Goal: Transaction & Acquisition: Purchase product/service

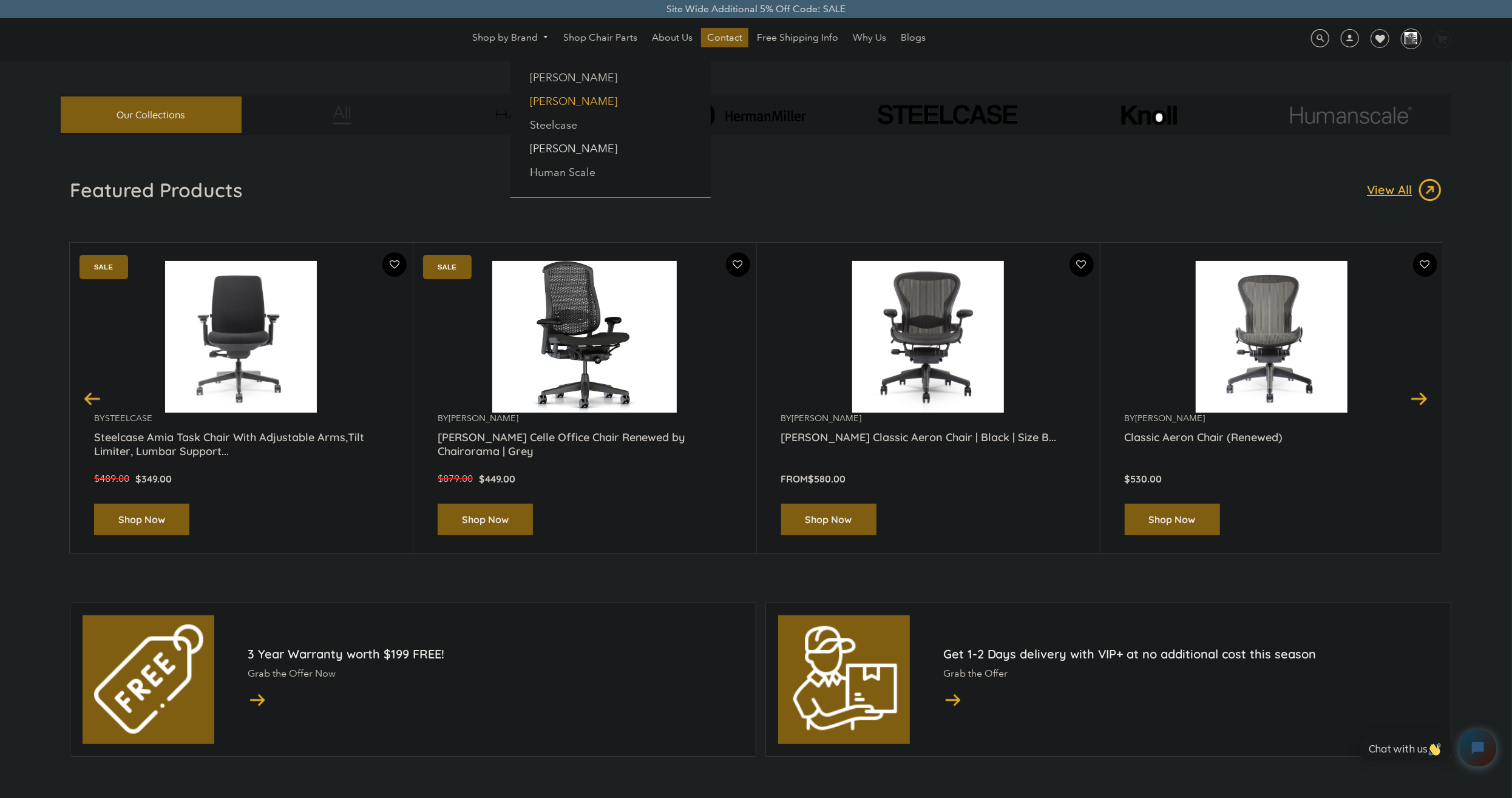
click at [567, 98] on link "[PERSON_NAME]" at bounding box center [574, 101] width 87 height 13
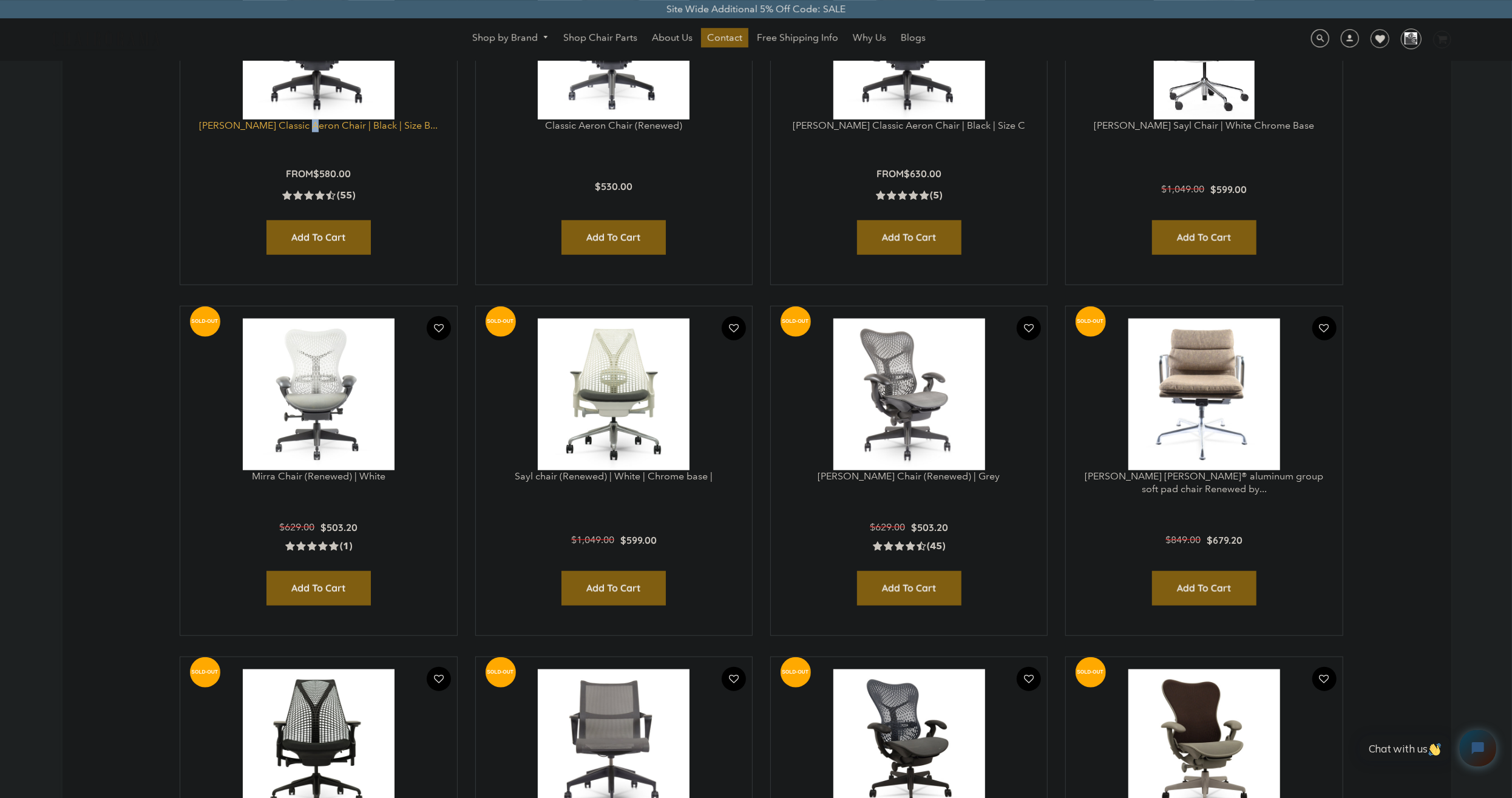
scroll to position [821, 0]
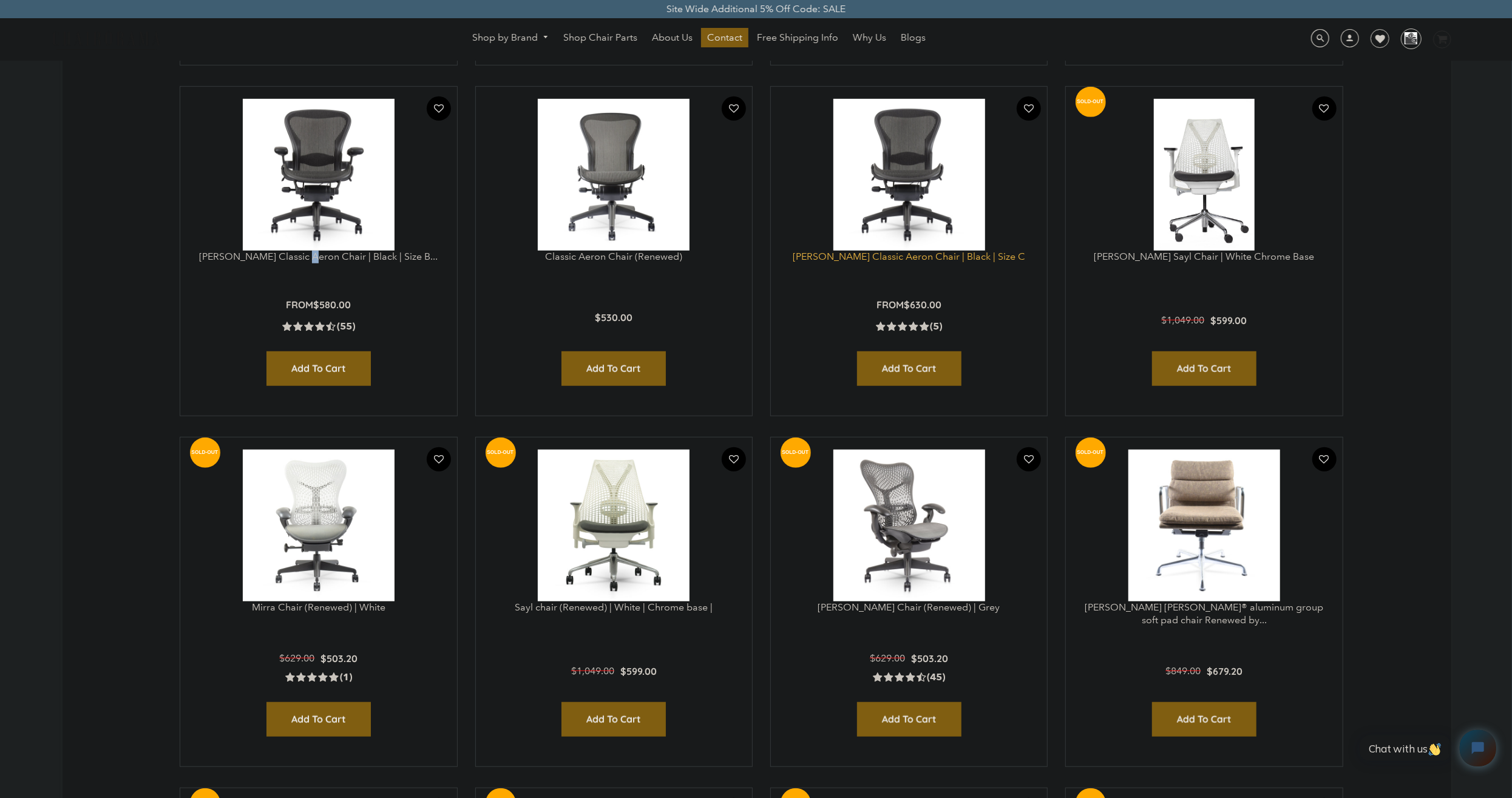
click at [939, 257] on link "[PERSON_NAME] Classic Aeron Chair | Black | Size C" at bounding box center [908, 256] width 232 height 12
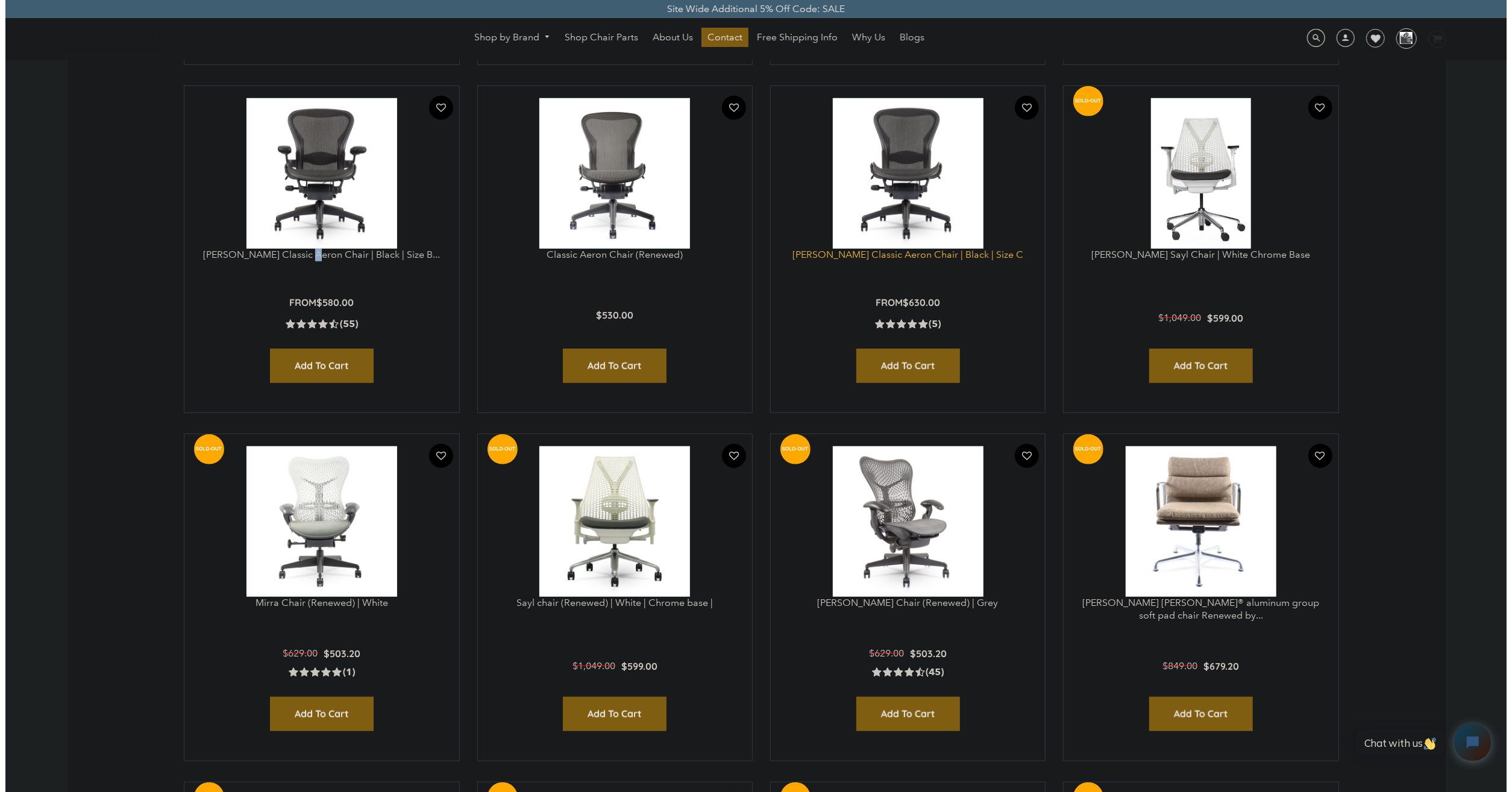
scroll to position [817, 0]
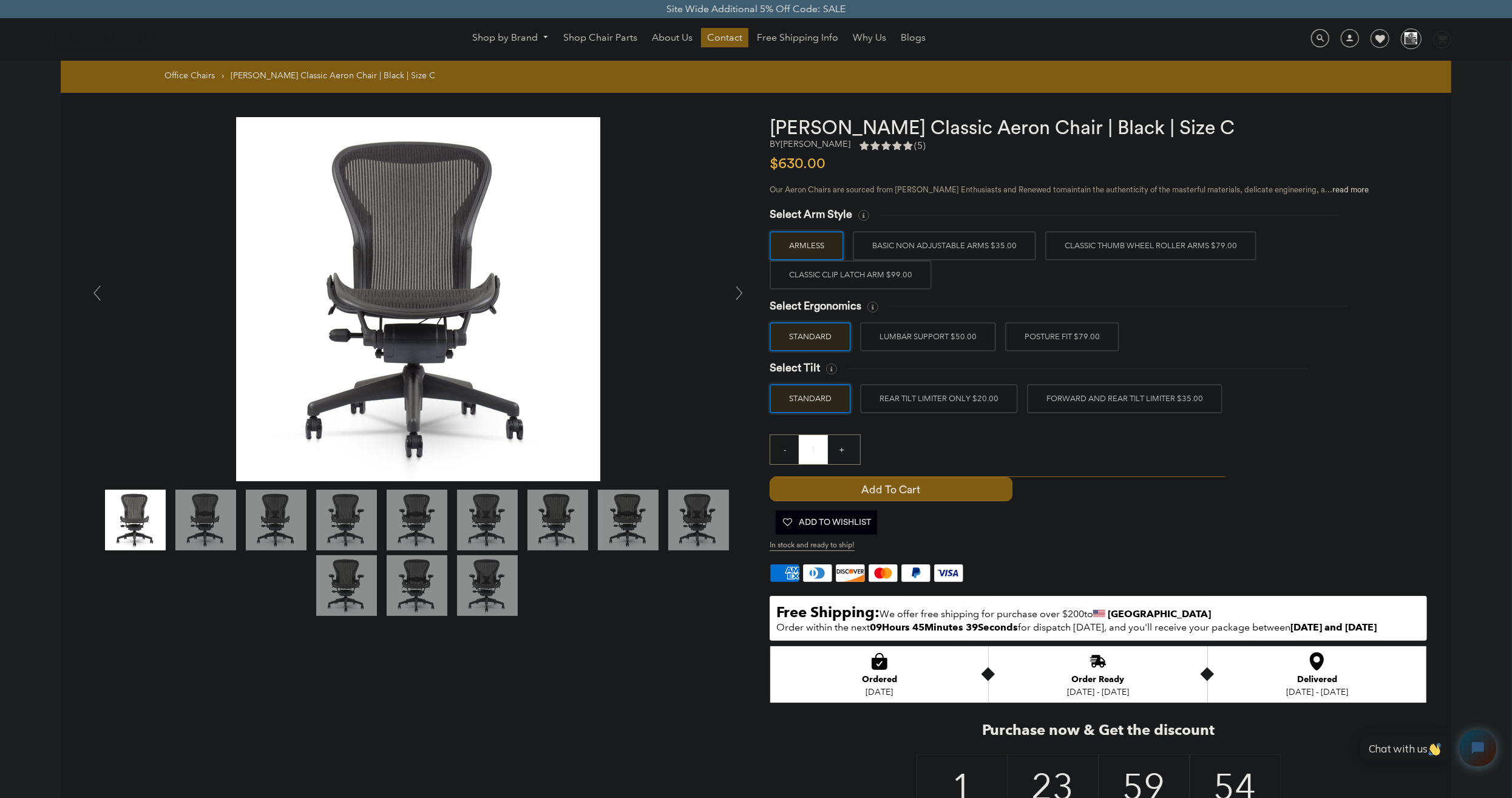
click at [731, 288] on link at bounding box center [739, 293] width 24 height 24
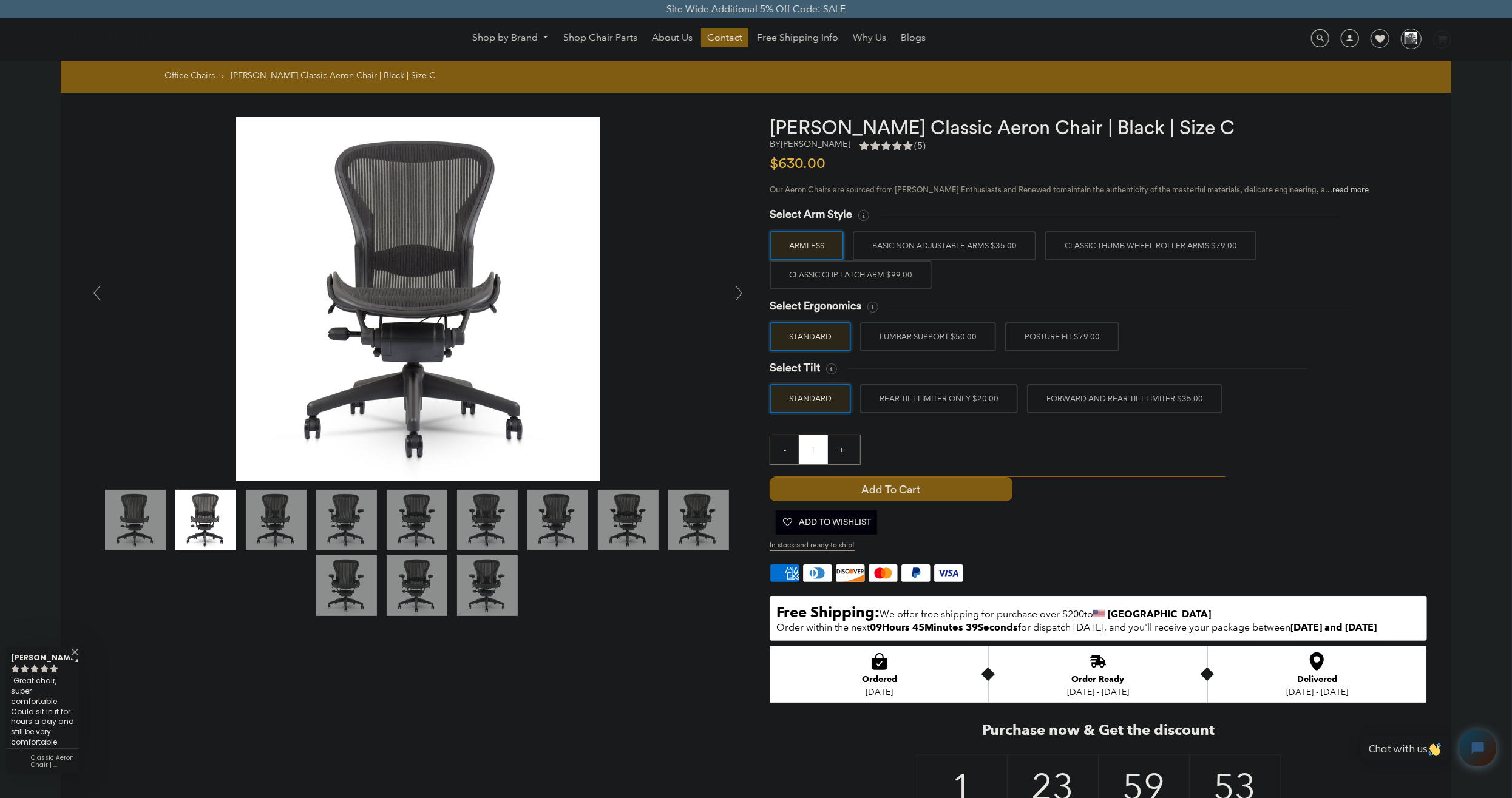
click at [734, 289] on link at bounding box center [739, 293] width 24 height 24
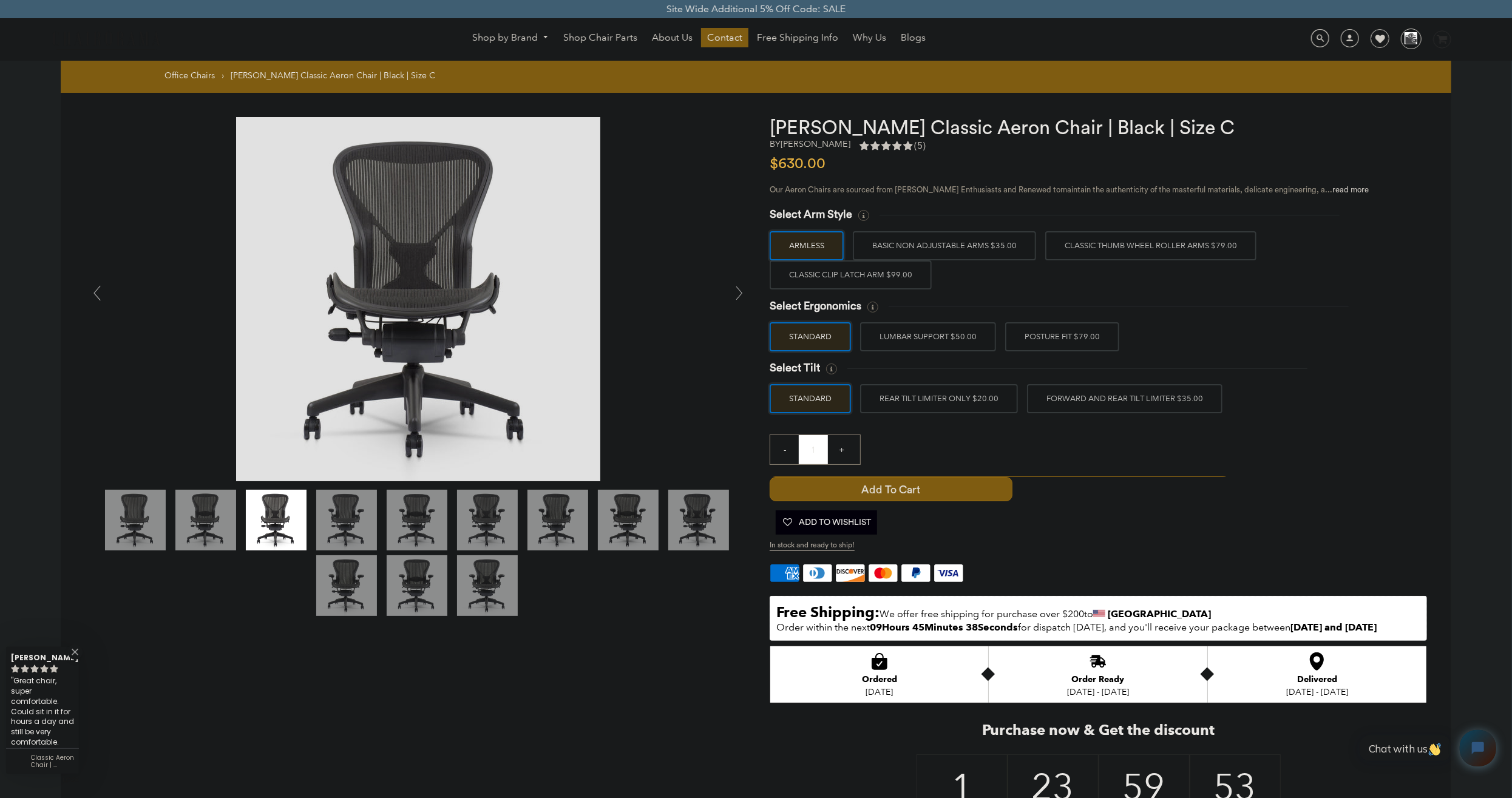
click at [734, 289] on link at bounding box center [739, 293] width 24 height 24
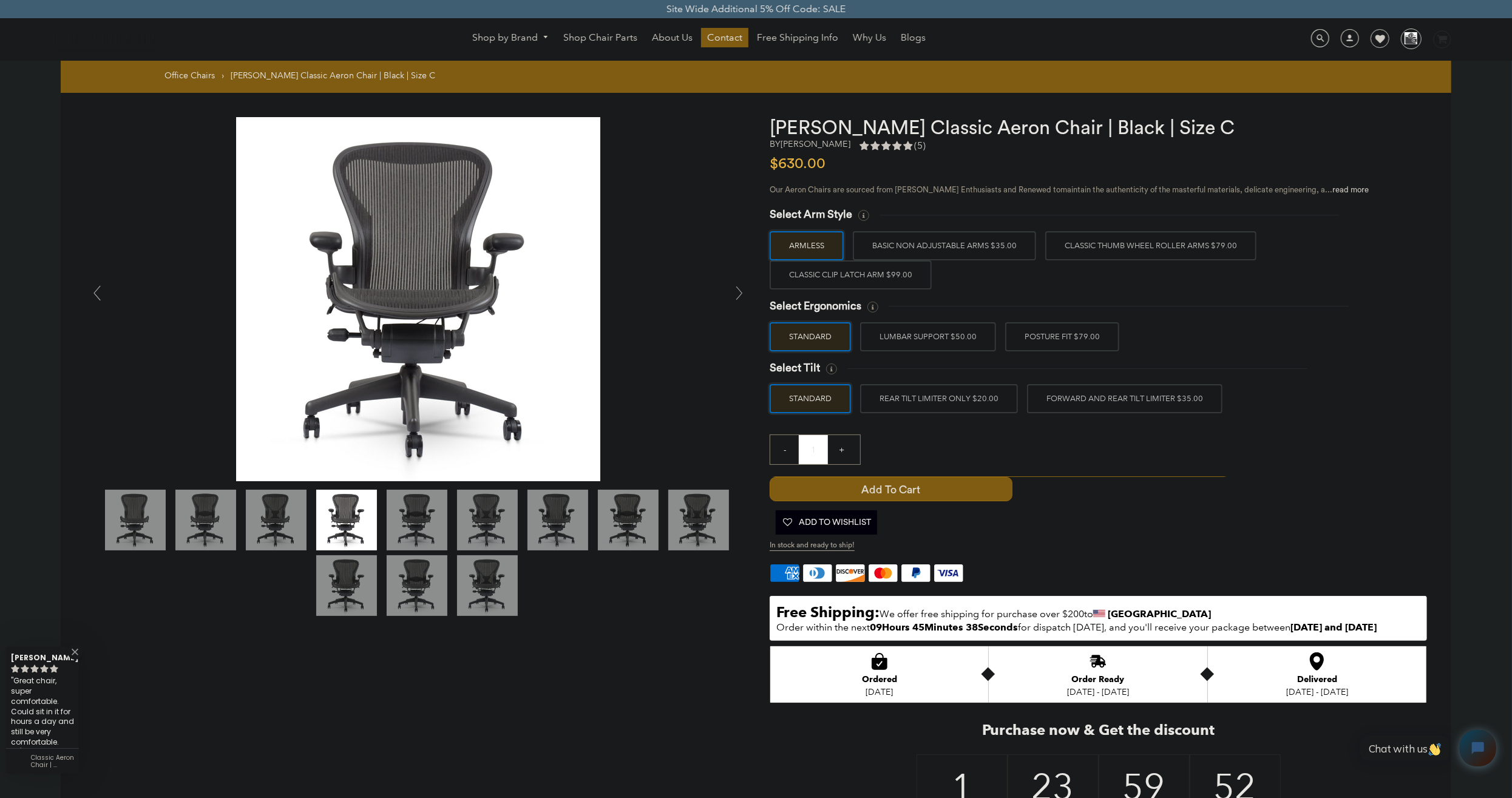
click at [734, 289] on link at bounding box center [739, 293] width 24 height 24
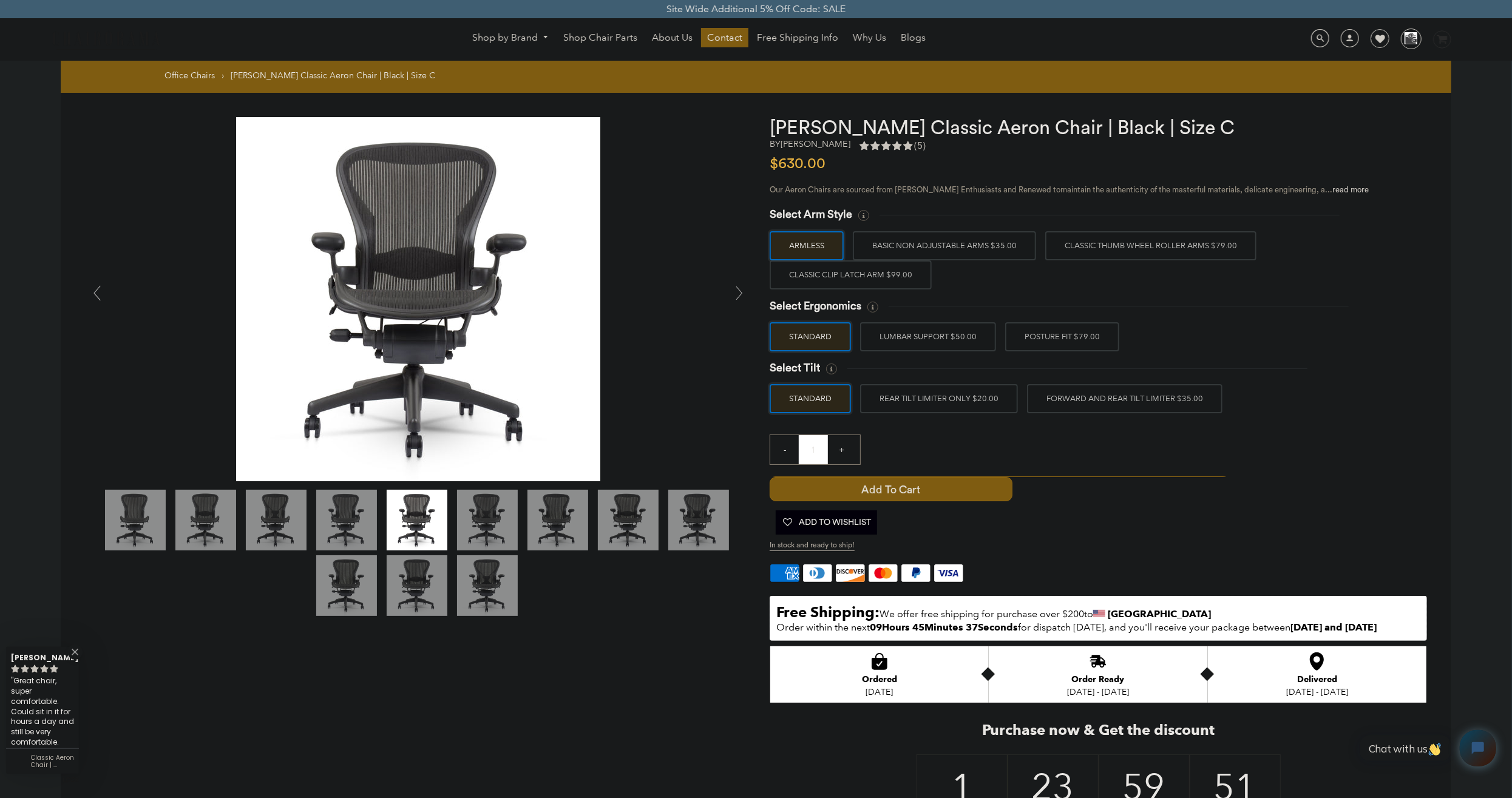
click at [734, 289] on link at bounding box center [739, 293] width 24 height 24
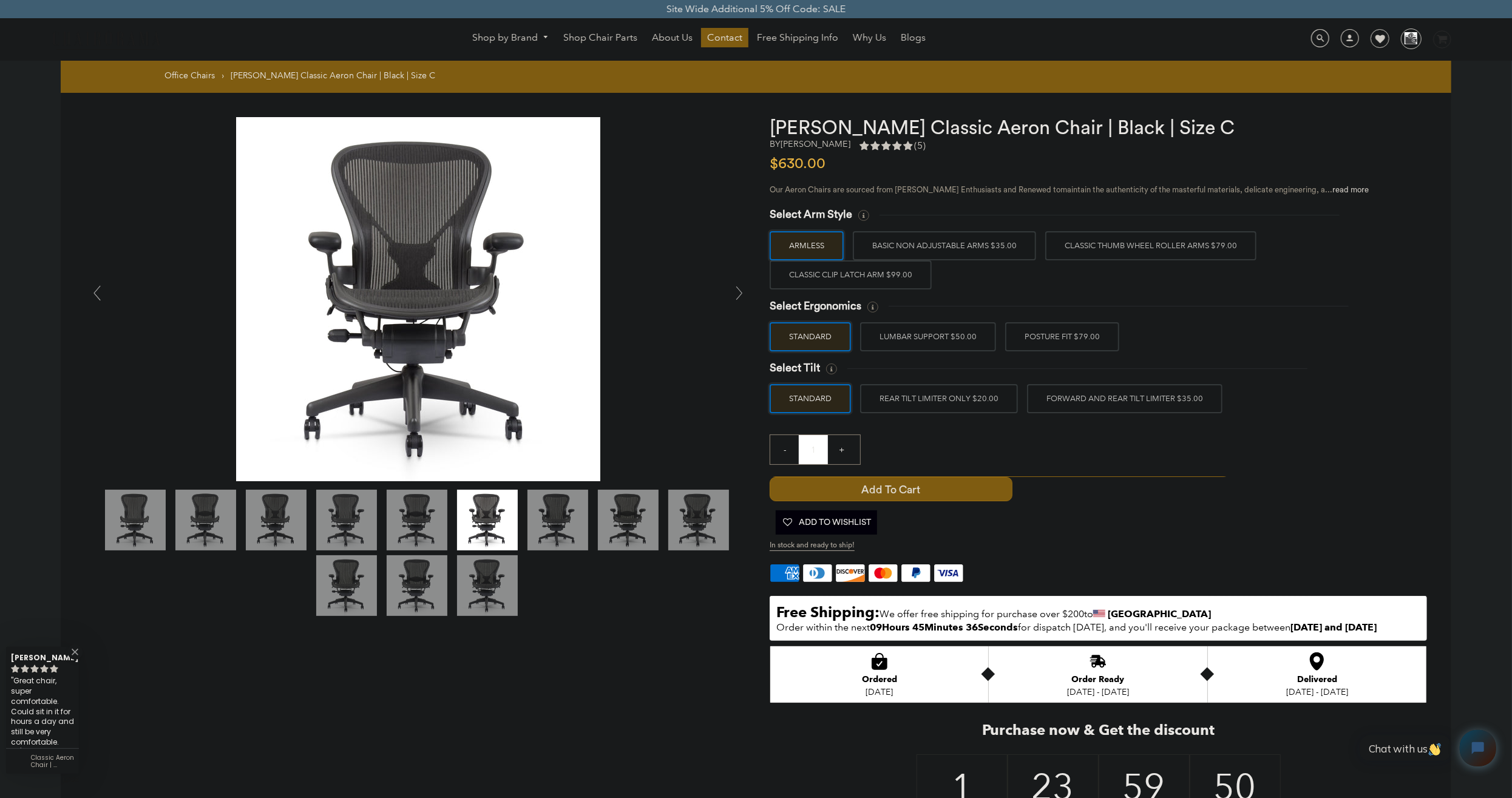
click at [734, 289] on link at bounding box center [739, 293] width 24 height 24
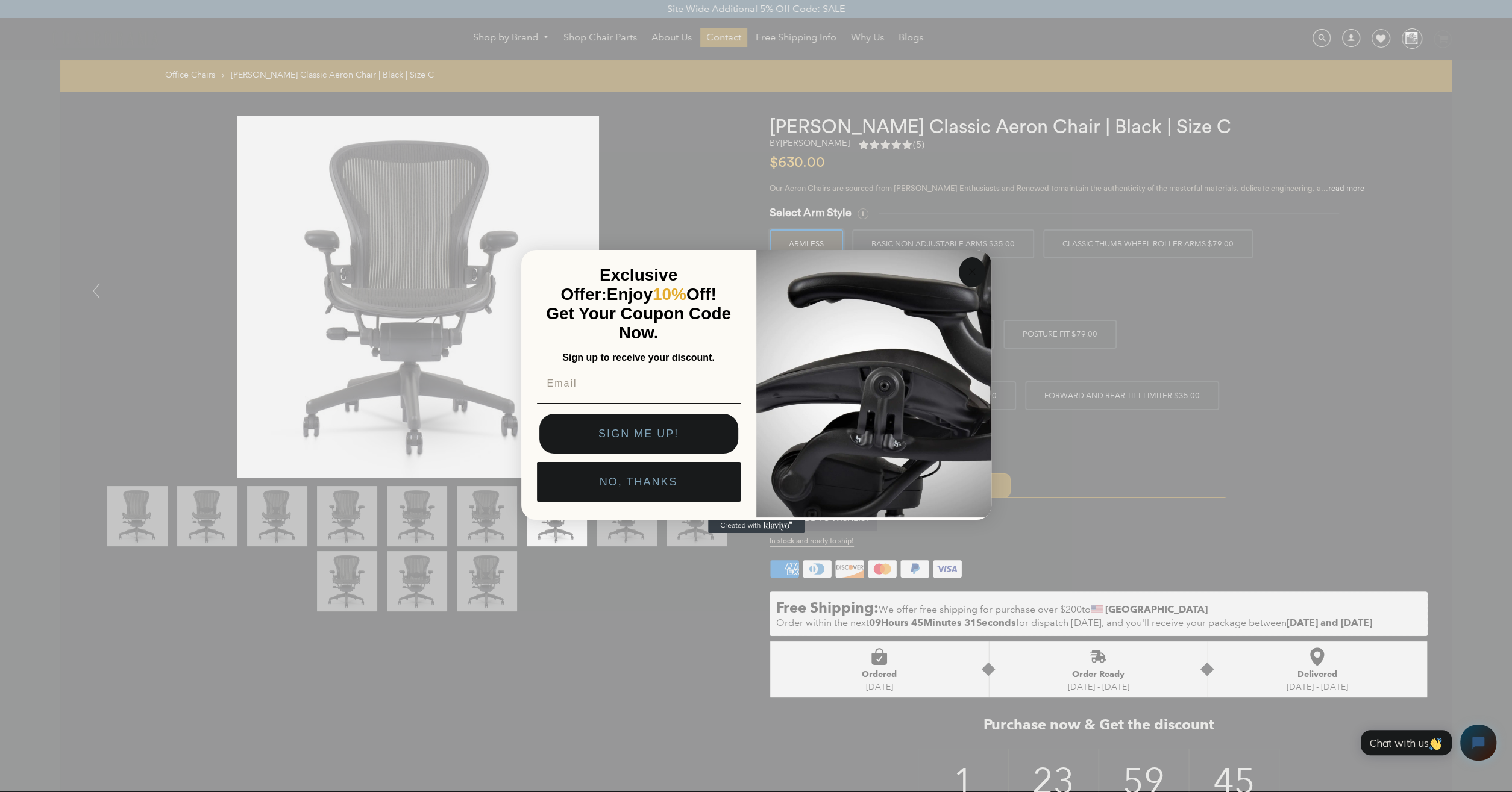
click at [976, 265] on icon "Close dialog" at bounding box center [972, 272] width 14 height 14
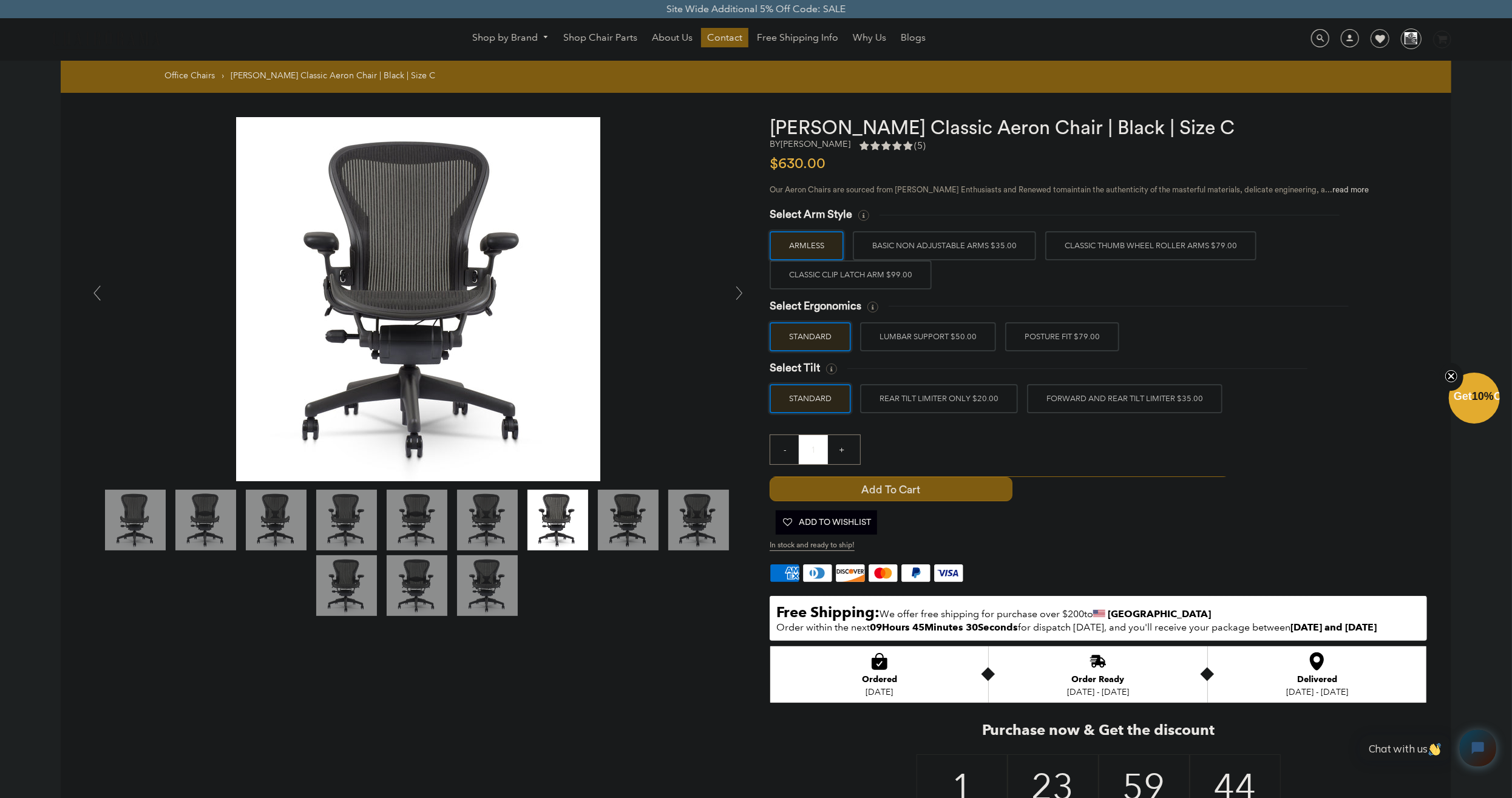
click at [985, 247] on label "BASIC NON ADJUSTABLE ARMS $35.00" at bounding box center [945, 246] width 183 height 29
click at [0, 0] on input "BASIC NON ADJUSTABLE ARMS $35.00" at bounding box center [0, 0] width 0 height 0
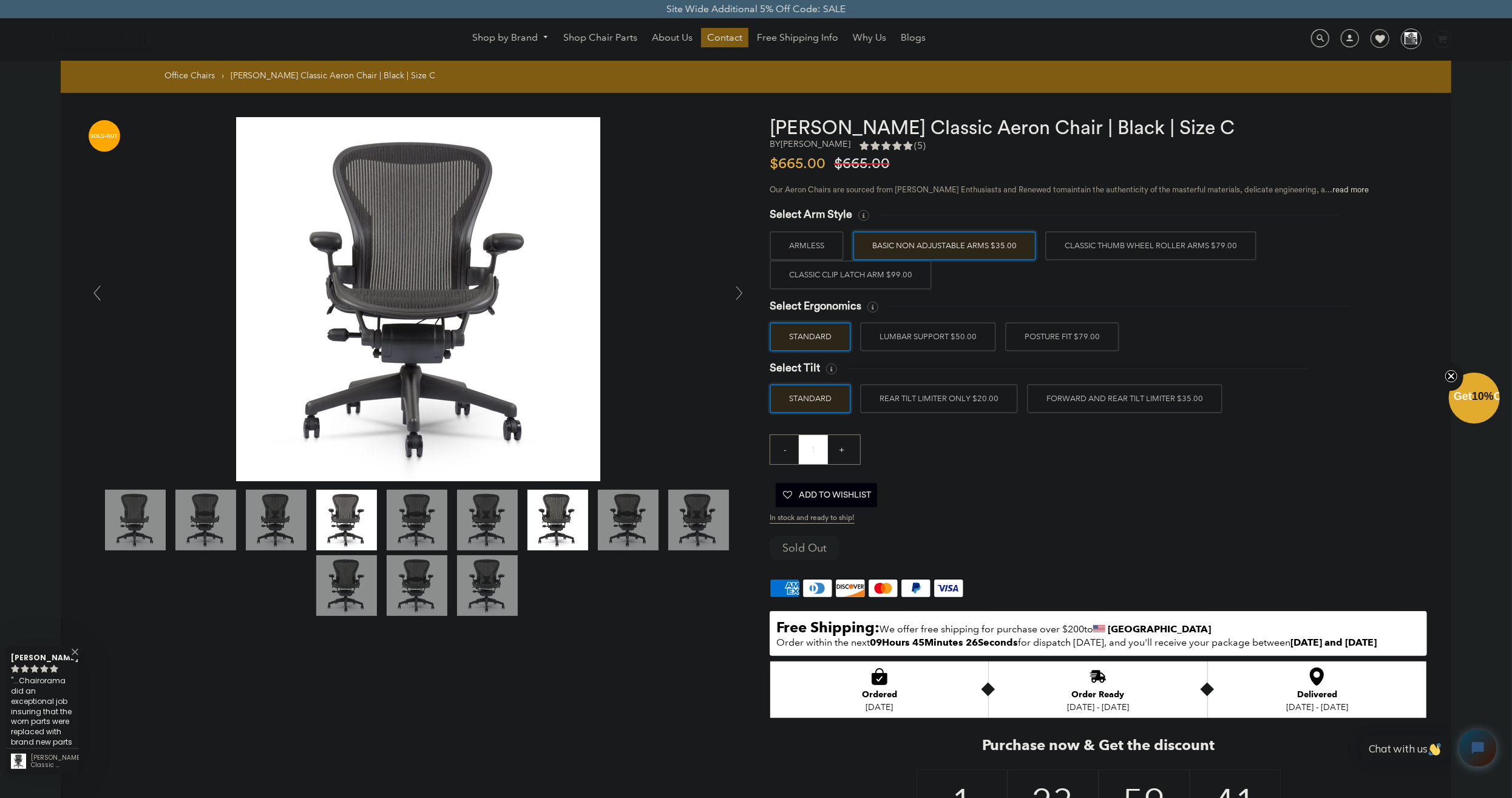
click at [583, 520] on img at bounding box center [558, 520] width 60 height 60
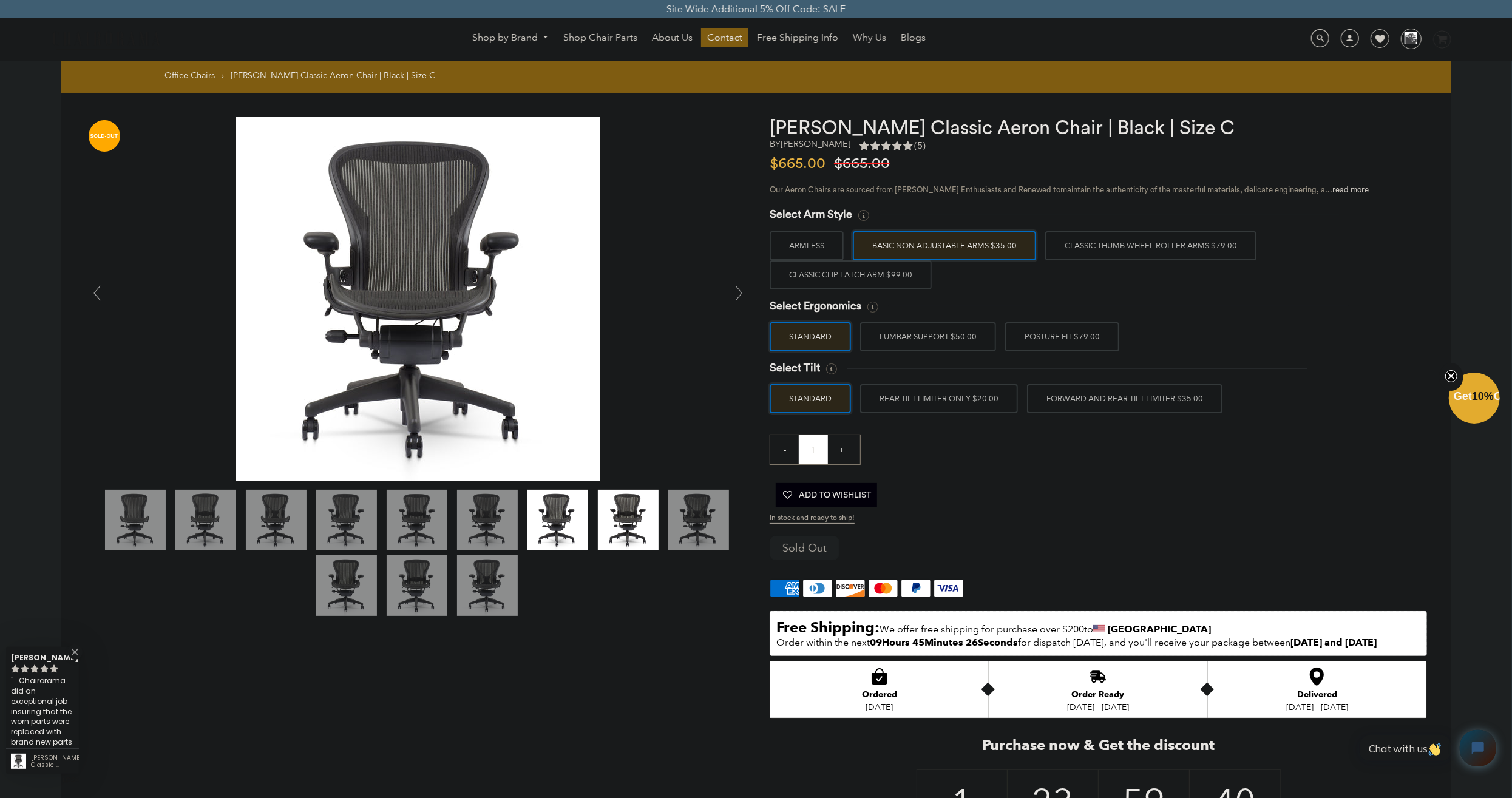
click at [645, 518] on img at bounding box center [628, 520] width 60 height 60
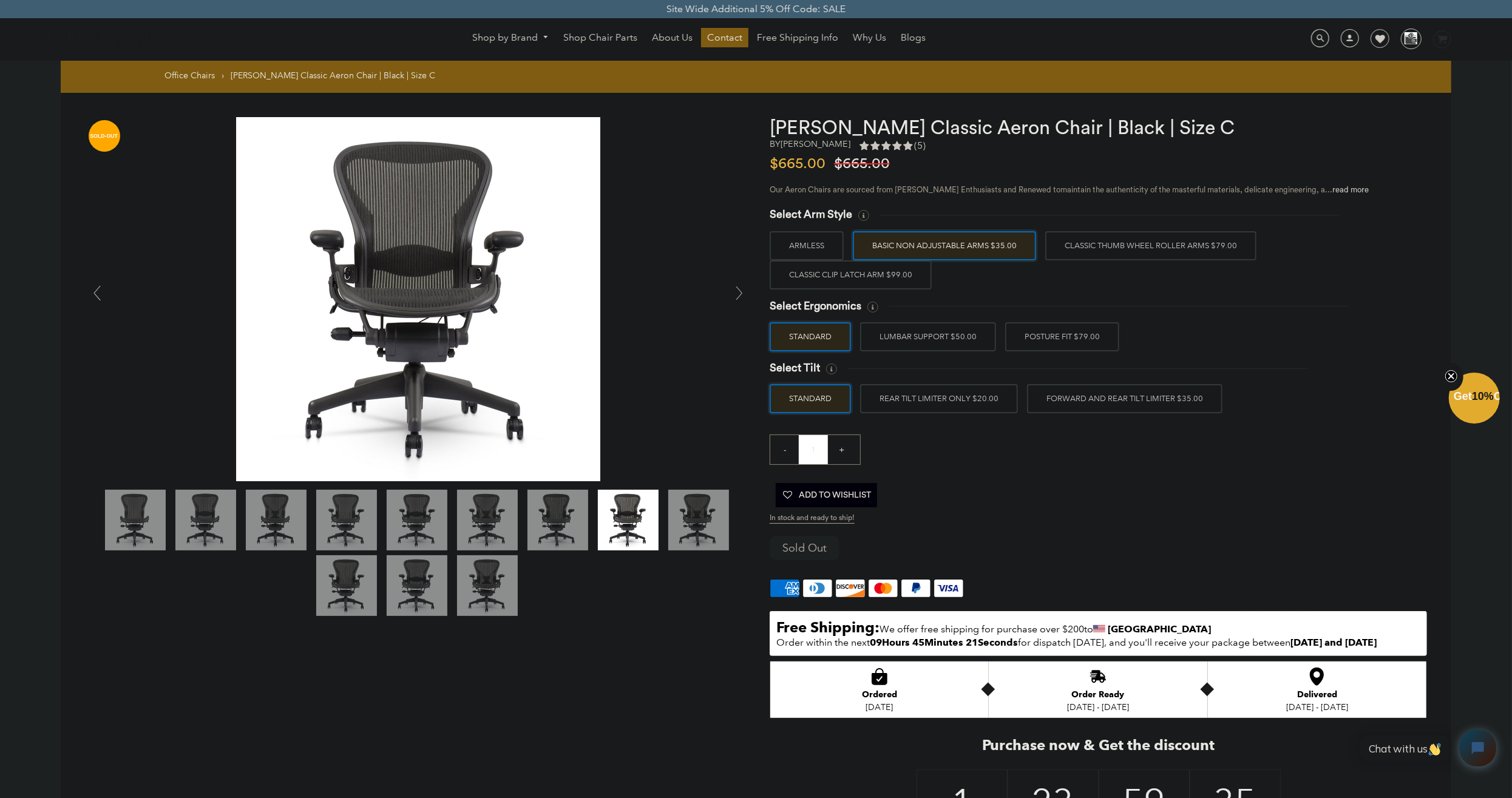
click at [926, 331] on label "LUMBAR SUPPORT $50.00" at bounding box center [928, 336] width 136 height 29
click at [0, 0] on input "LUMBAR SUPPORT $50.00" at bounding box center [0, 0] width 0 height 0
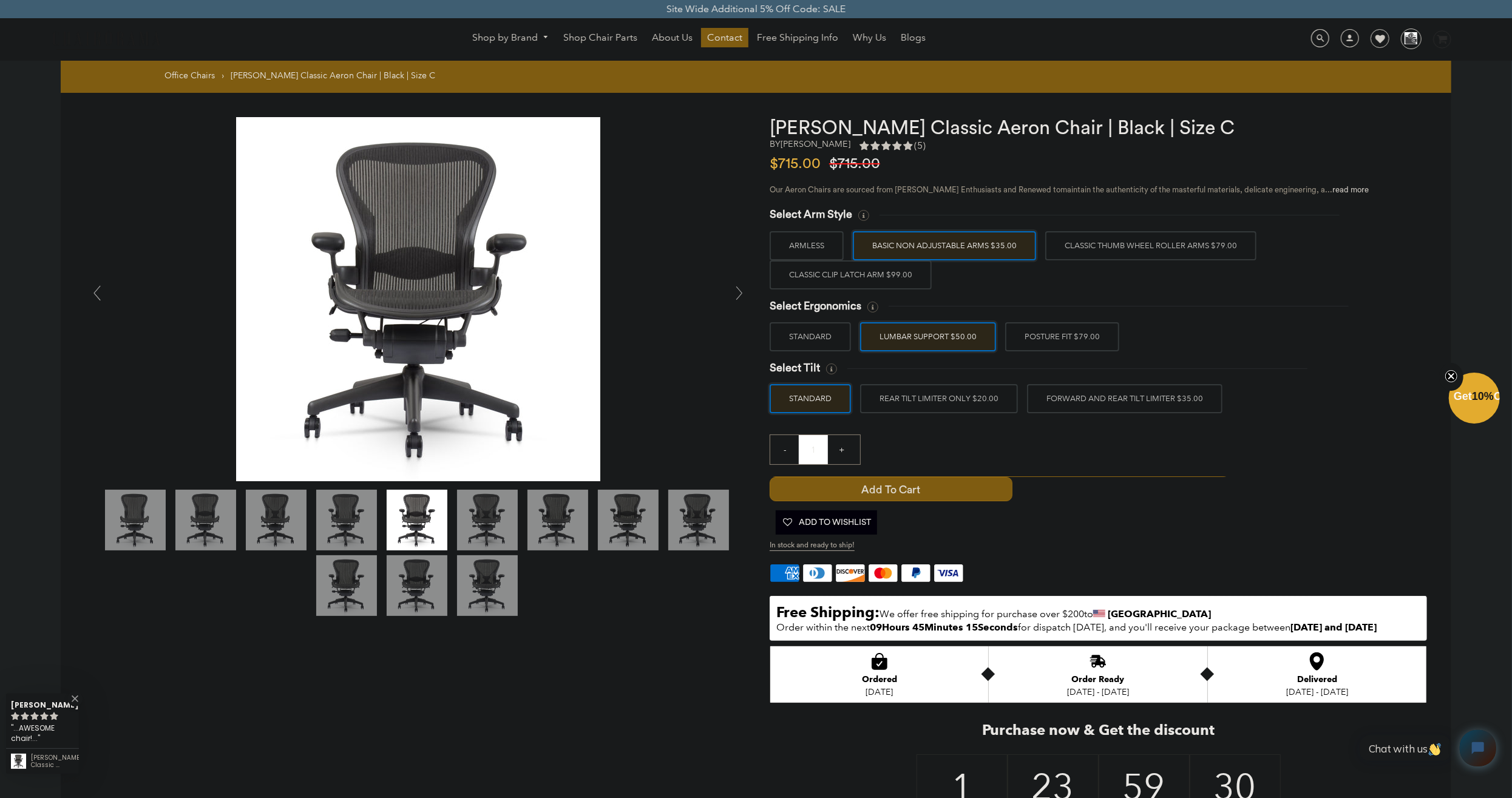
click at [1064, 395] on label "FORWARD AND REAR TILT LIMITER $35.00" at bounding box center [1125, 399] width 196 height 29
click at [0, 0] on input "FORWARD AND REAR TILT LIMITER $35.00" at bounding box center [0, 0] width 0 height 0
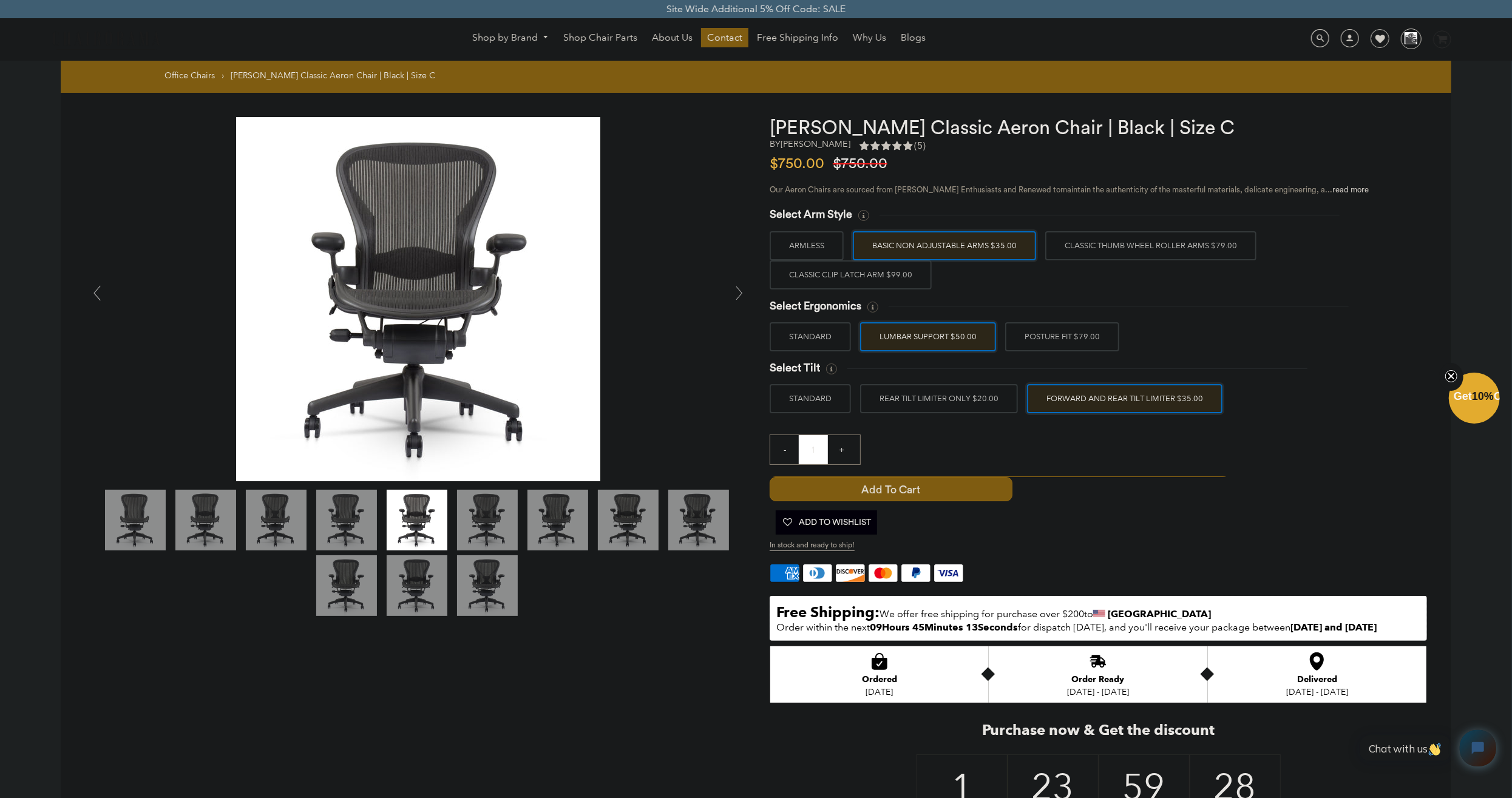
click at [1067, 342] on label "POSTURE FIT $79.00" at bounding box center [1062, 336] width 114 height 29
click at [0, 0] on input "POSTURE FIT $79.00" at bounding box center [0, 0] width 0 height 0
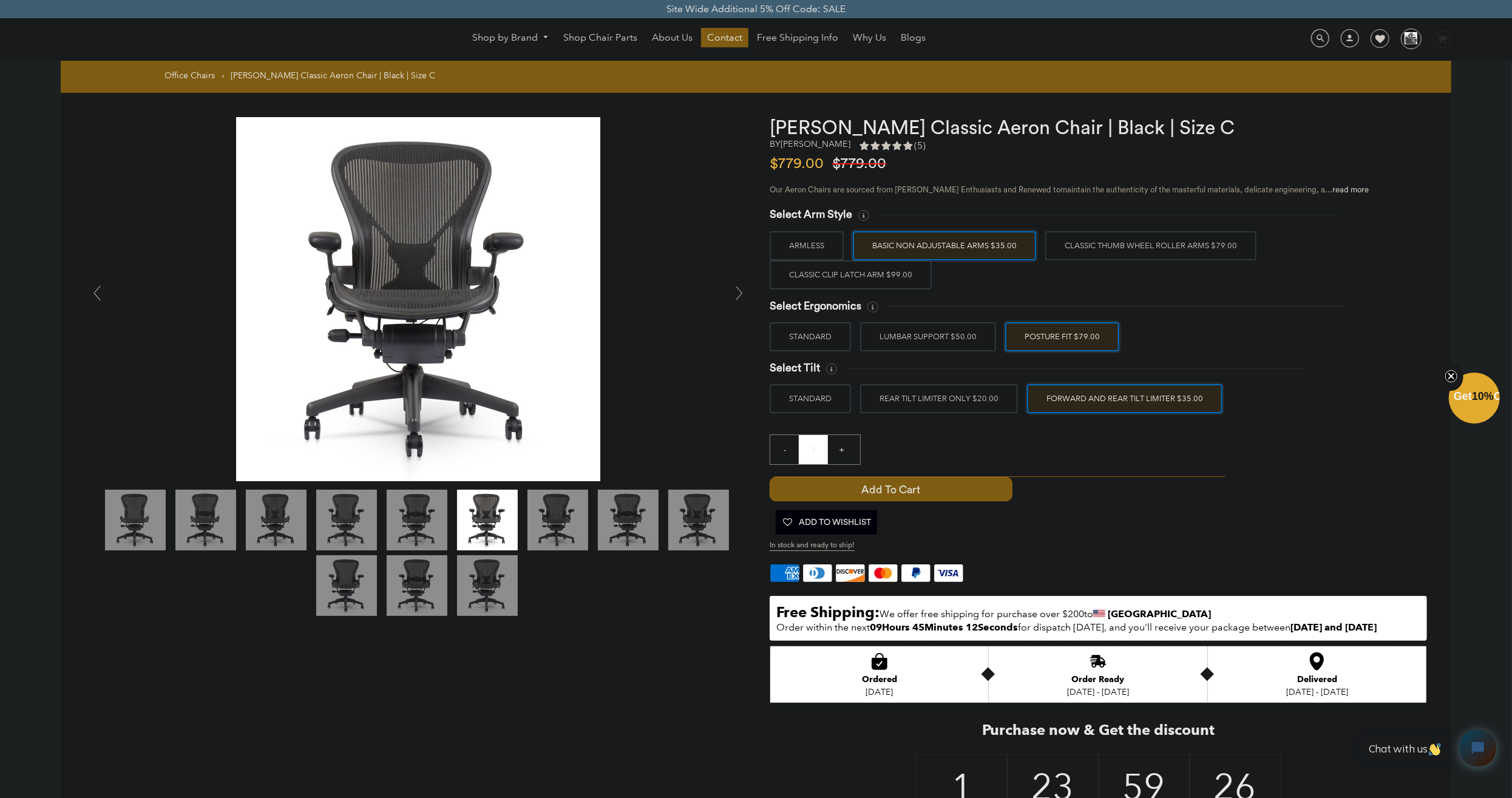
click at [961, 342] on label "LUMBAR SUPPORT $50.00" at bounding box center [928, 336] width 136 height 29
click at [0, 0] on input "LUMBAR SUPPORT $50.00" at bounding box center [0, 0] width 0 height 0
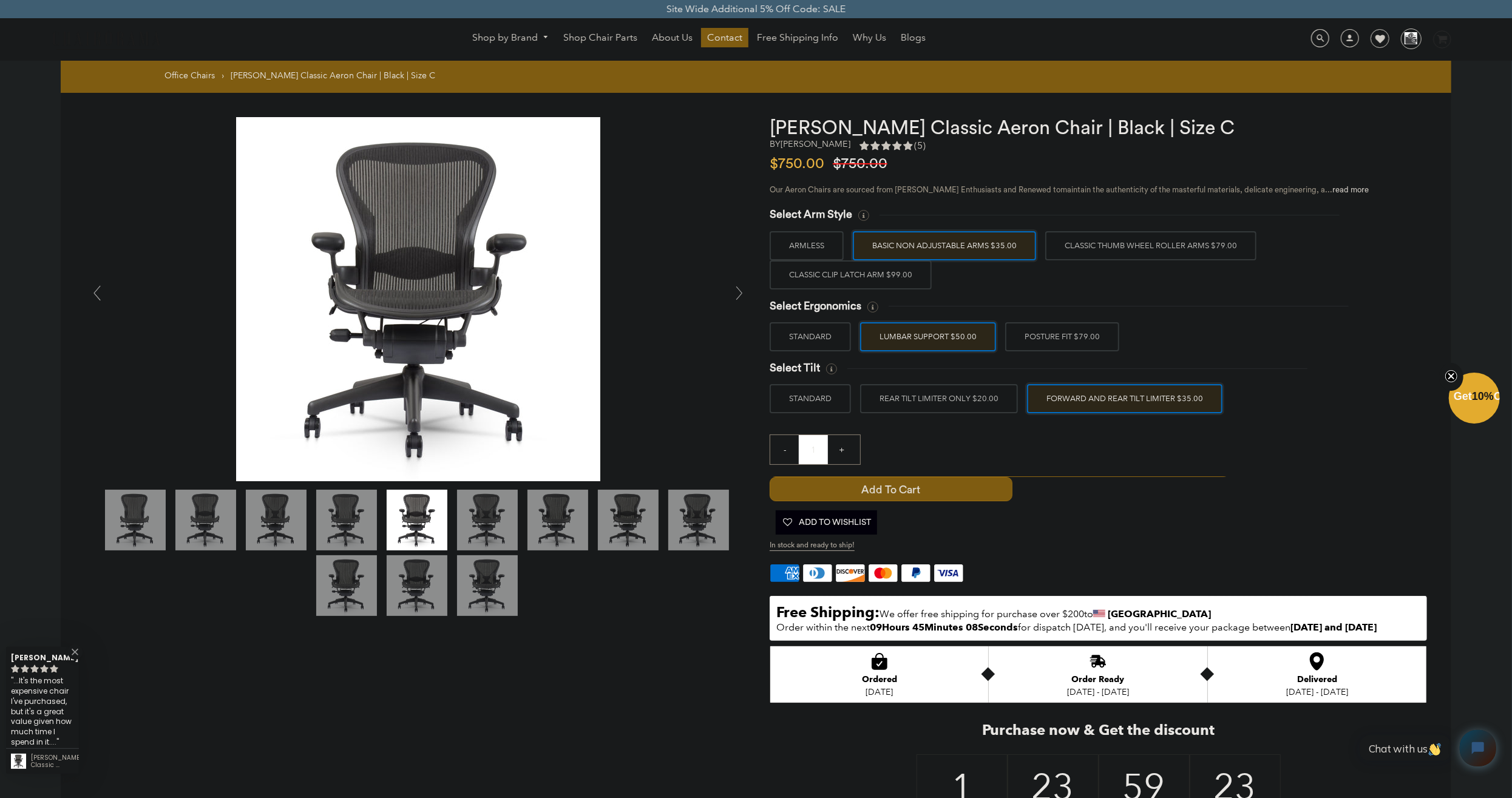
click at [1159, 252] on label "Classic Thumb Wheel Roller Arms $79.00" at bounding box center [1151, 246] width 212 height 29
click at [0, 0] on input "Classic Thumb Wheel Roller Arms $79.00" at bounding box center [0, 0] width 0 height 0
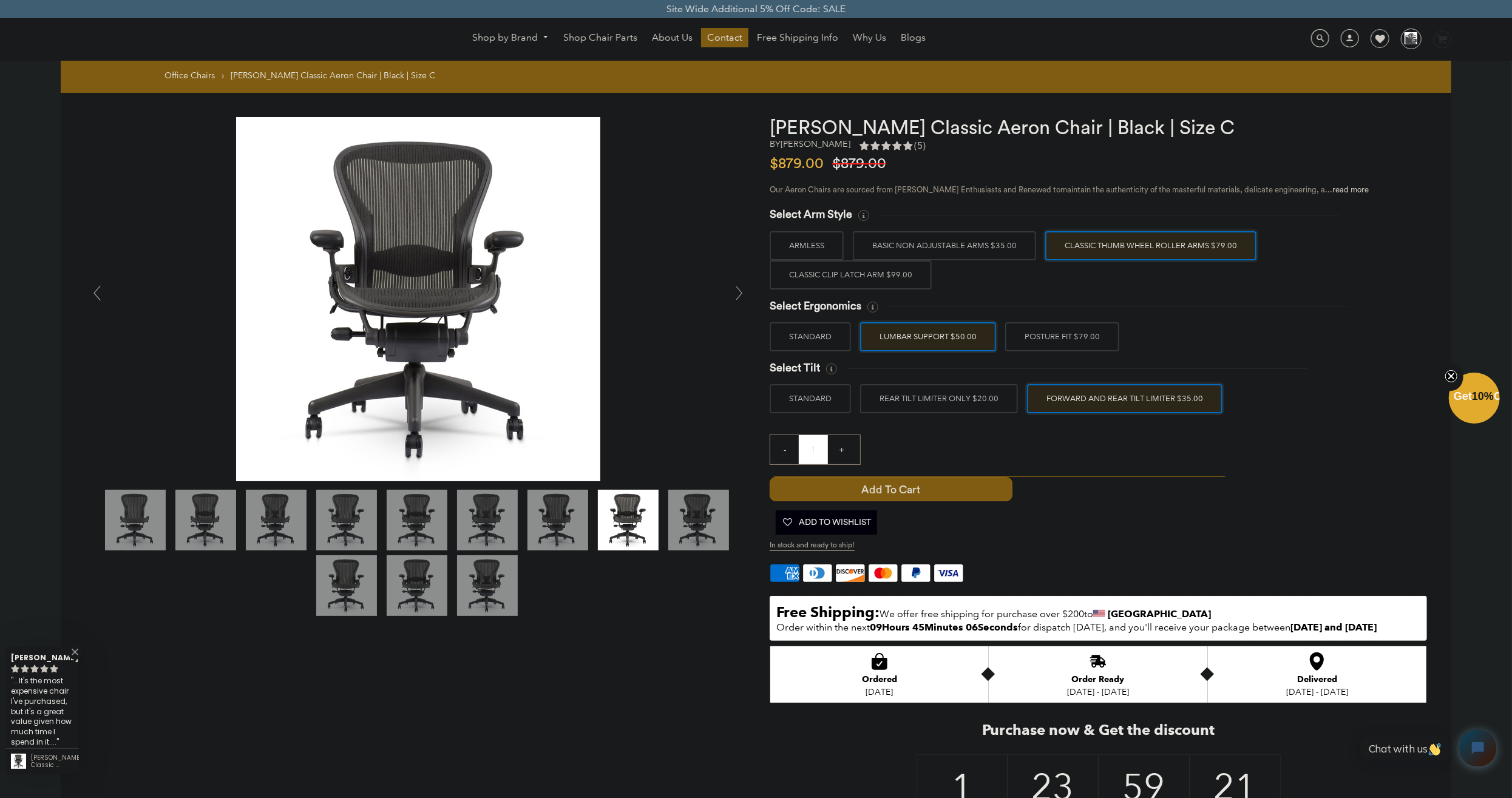
click at [997, 255] on label "BASIC NON ADJUSTABLE ARMS $35.00" at bounding box center [945, 246] width 183 height 29
click at [0, 0] on input "BASIC NON ADJUSTABLE ARMS $35.00" at bounding box center [0, 0] width 0 height 0
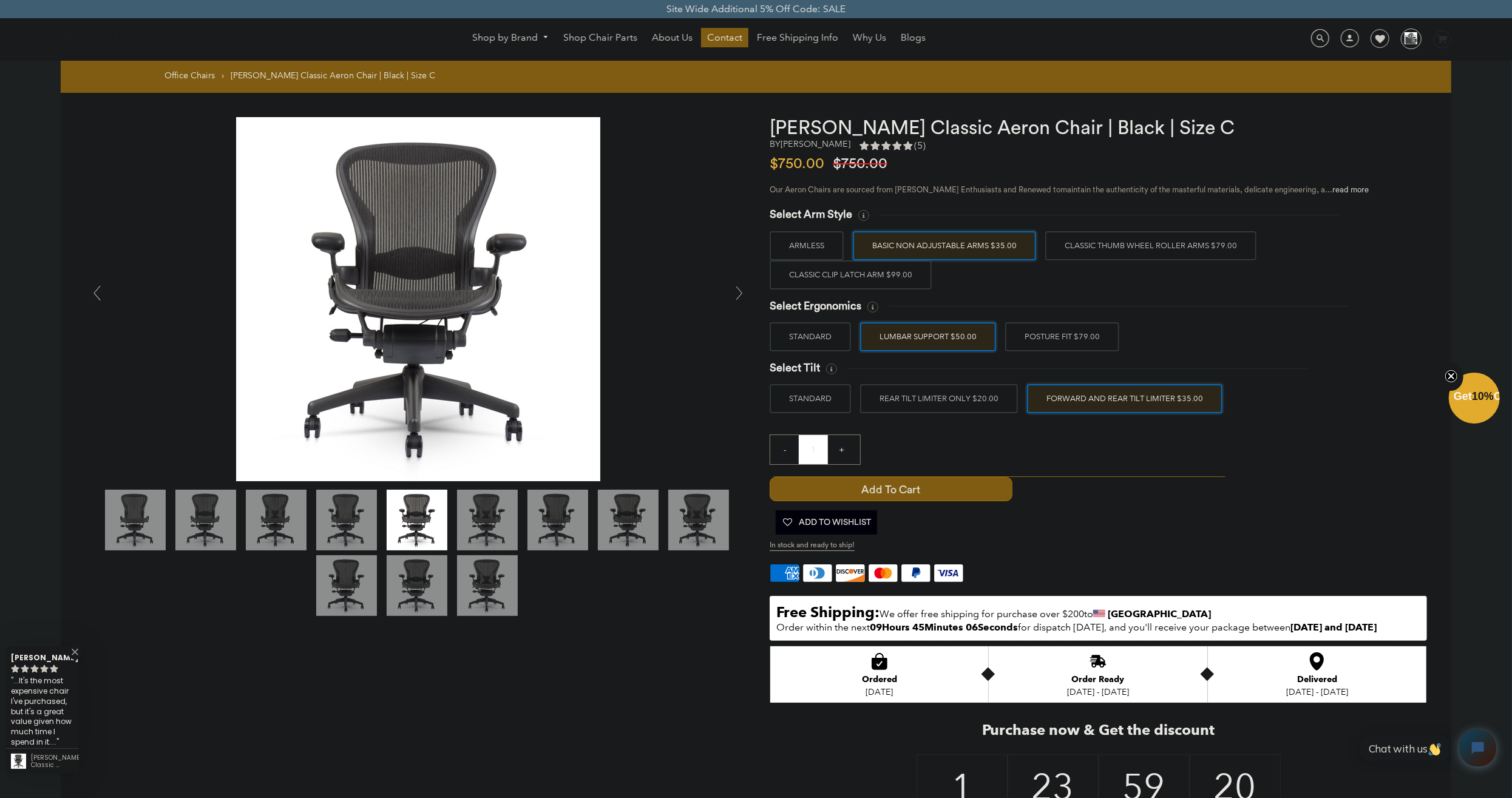
click at [1146, 246] on label "Classic Thumb Wheel Roller Arms $79.00" at bounding box center [1151, 246] width 212 height 29
click at [0, 0] on input "Classic Thumb Wheel Roller Arms $79.00" at bounding box center [0, 0] width 0 height 0
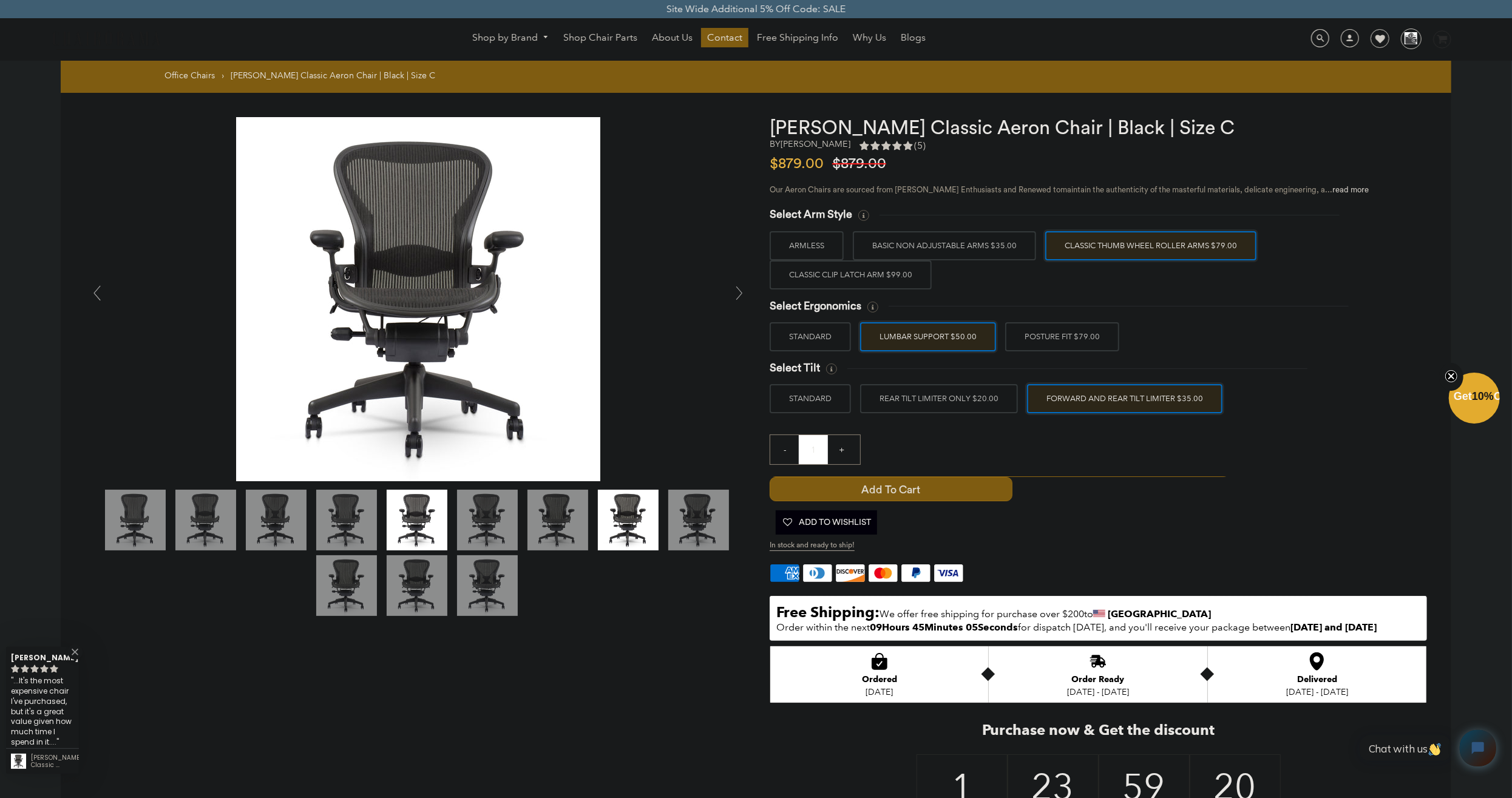
click at [993, 248] on label "BASIC NON ADJUSTABLE ARMS $35.00" at bounding box center [945, 246] width 183 height 29
click at [0, 0] on input "BASIC NON ADJUSTABLE ARMS $35.00" at bounding box center [0, 0] width 0 height 0
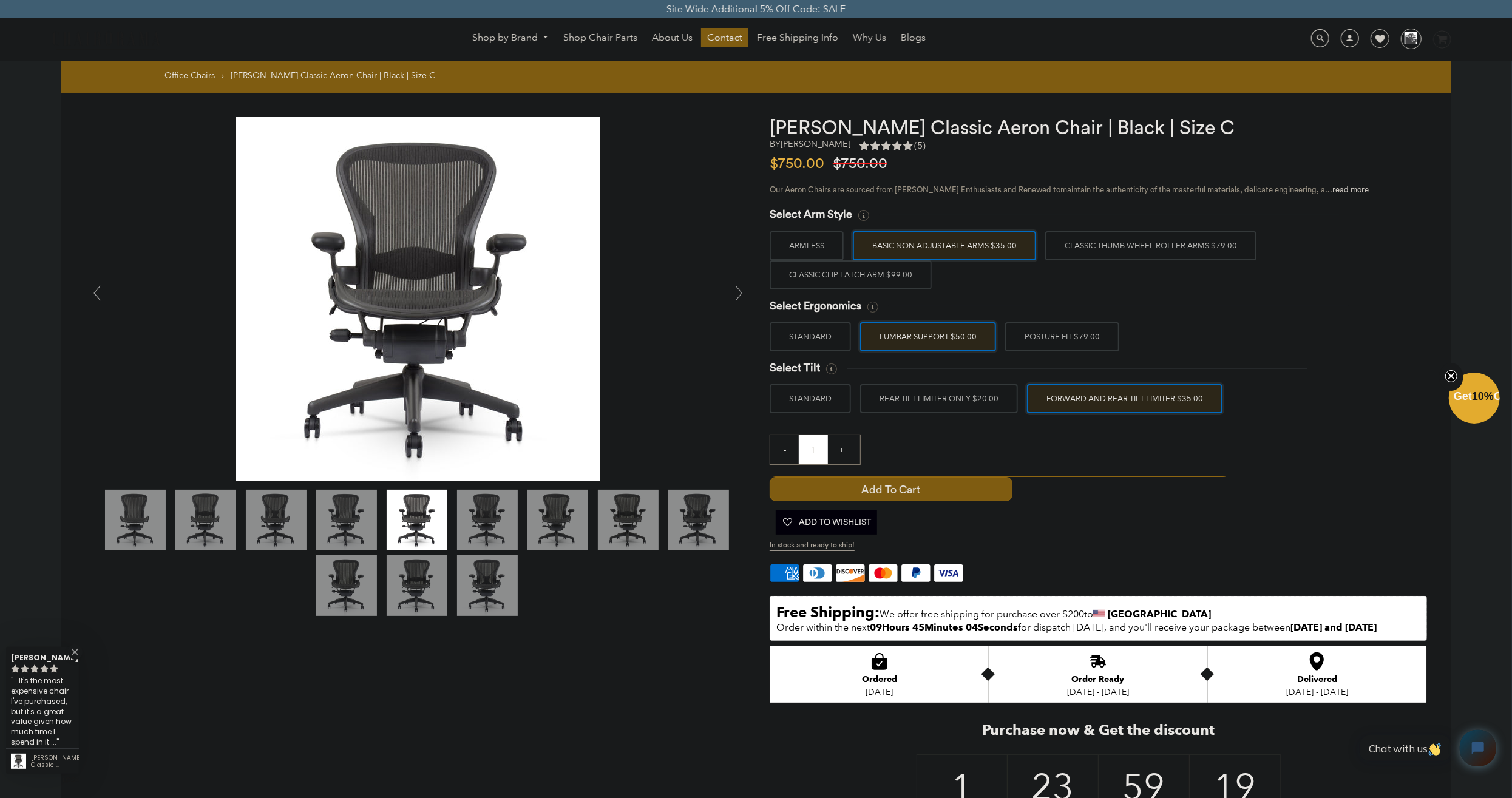
click at [1122, 247] on label "Classic Thumb Wheel Roller Arms $79.00" at bounding box center [1151, 246] width 212 height 29
click at [0, 0] on input "Classic Thumb Wheel Roller Arms $79.00" at bounding box center [0, 0] width 0 height 0
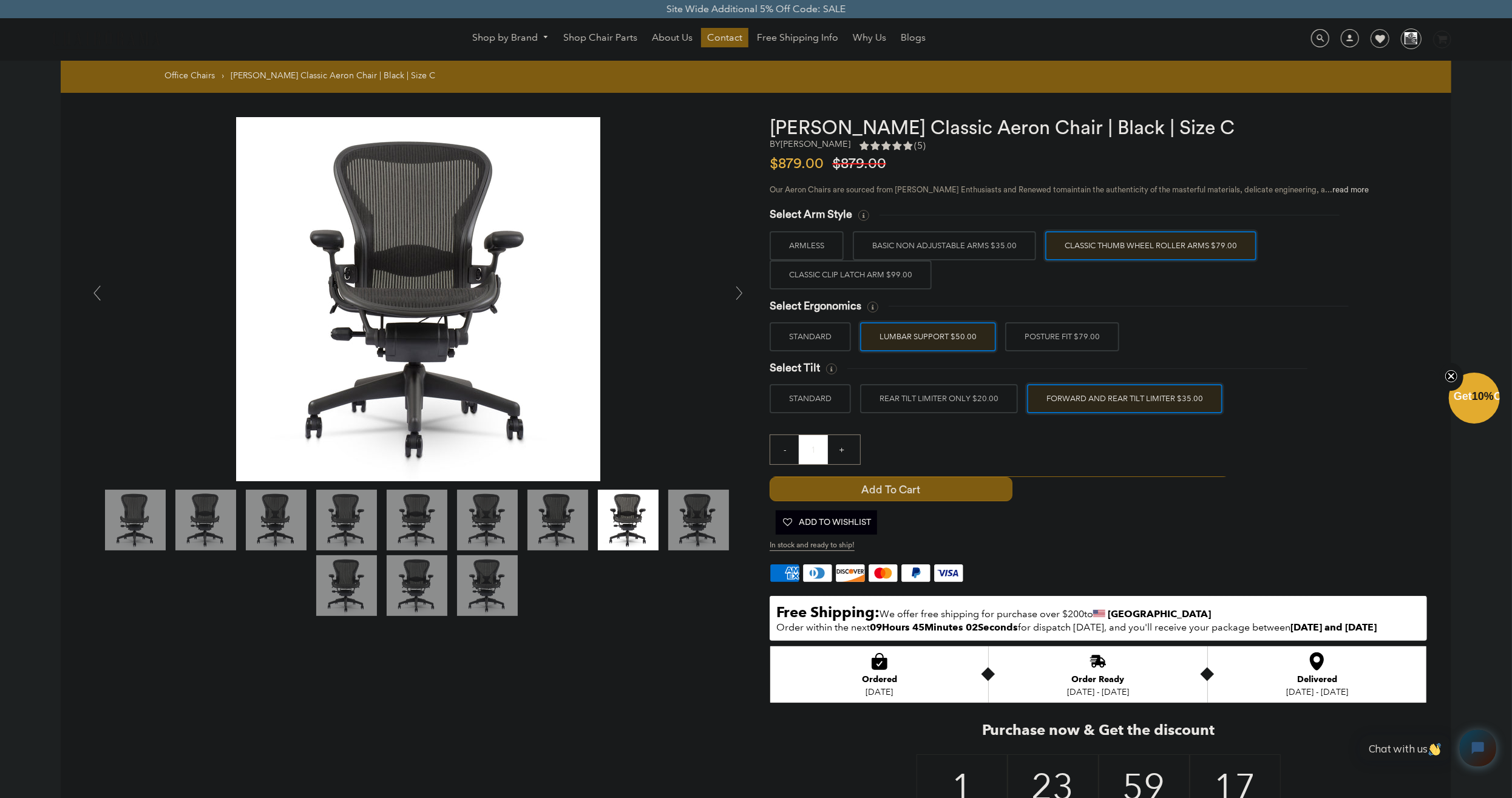
click at [967, 244] on label "BASIC NON ADJUSTABLE ARMS $35.00" at bounding box center [945, 246] width 183 height 29
click at [0, 0] on input "BASIC NON ADJUSTABLE ARMS $35.00" at bounding box center [0, 0] width 0 height 0
